Goal: Information Seeking & Learning: Learn about a topic

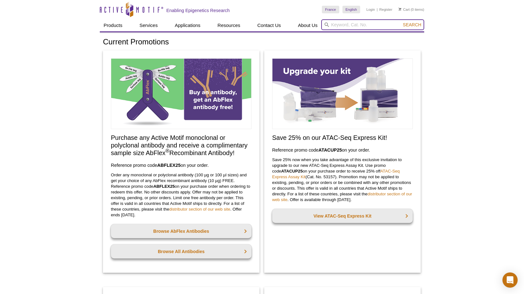
click at [376, 22] on input "search" at bounding box center [372, 24] width 103 height 11
type input "nextera"
click at [401, 22] on button "Search" at bounding box center [412, 25] width 22 height 6
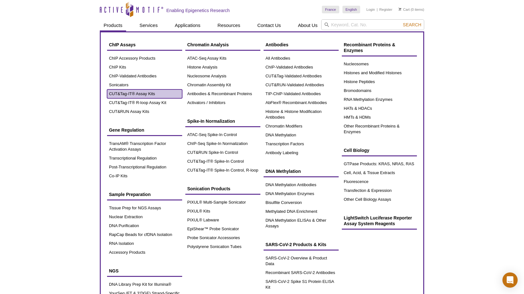
click at [136, 95] on link "CUT&Tag-IT® Assay Kits" at bounding box center [144, 93] width 75 height 9
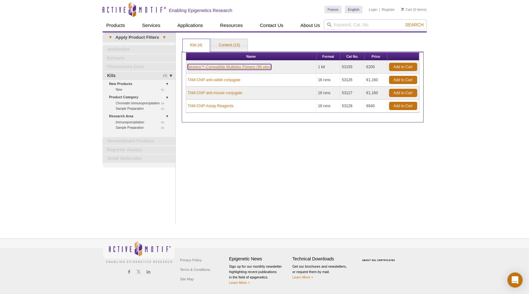
click at [221, 64] on link "Nextera™-Compatible Multiplex Primers (96 plex)" at bounding box center [230, 67] width 84 height 6
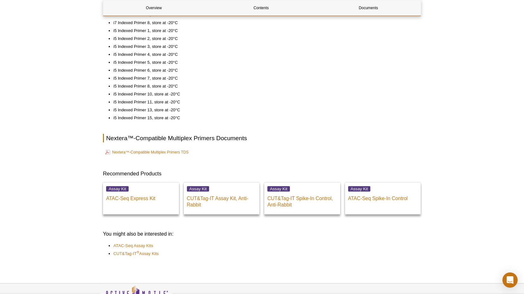
scroll to position [298, 0]
click at [171, 151] on link "Nextera™-Compatible Multiplex Primers TDS" at bounding box center [146, 152] width 83 height 8
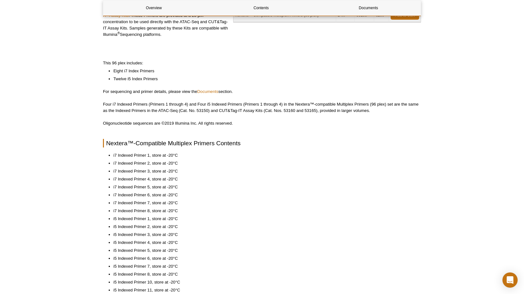
scroll to position [0, 0]
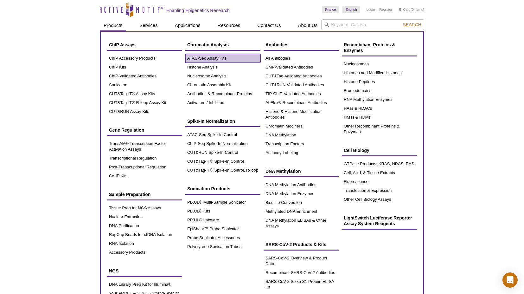
click at [201, 61] on link "ATAC-Seq Assay Kits" at bounding box center [222, 58] width 75 height 9
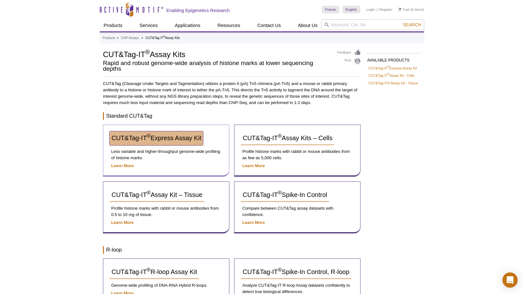
click at [185, 137] on span "CUT&Tag-IT ® Express Assay Kit" at bounding box center [156, 137] width 90 height 7
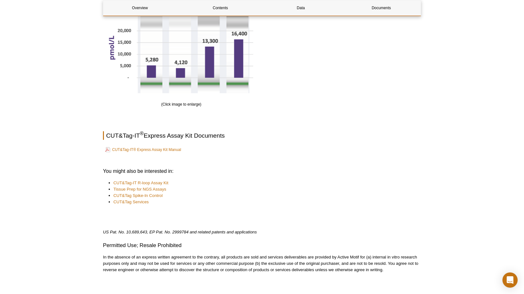
scroll to position [981, 0]
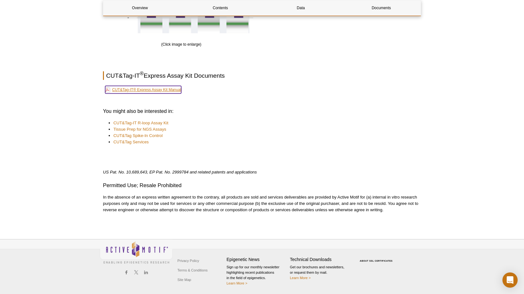
click at [157, 86] on link "CUT&Tag-IT® Express Assay Kit Manual" at bounding box center [143, 90] width 76 height 8
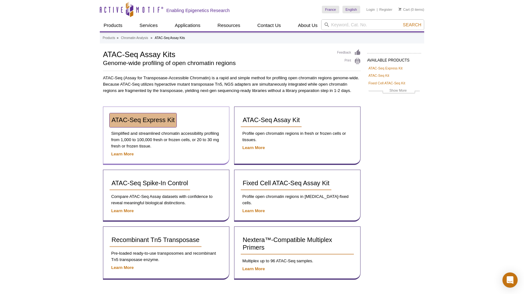
click at [163, 118] on span "ATAC-Seq Express Kit" at bounding box center [142, 119] width 63 height 7
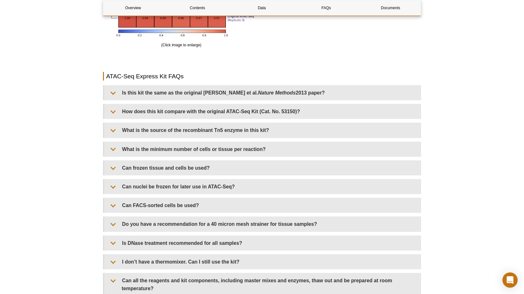
scroll to position [1493, 0]
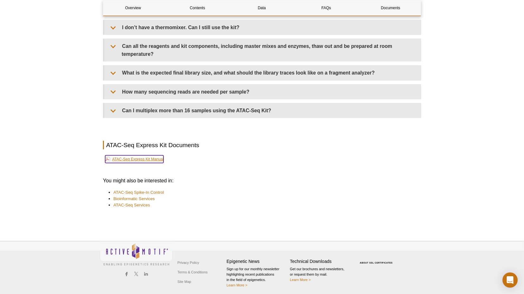
click at [137, 157] on link "ATAC-Seq Express Kit Manual" at bounding box center [134, 159] width 58 height 8
